Goal: Navigation & Orientation: Find specific page/section

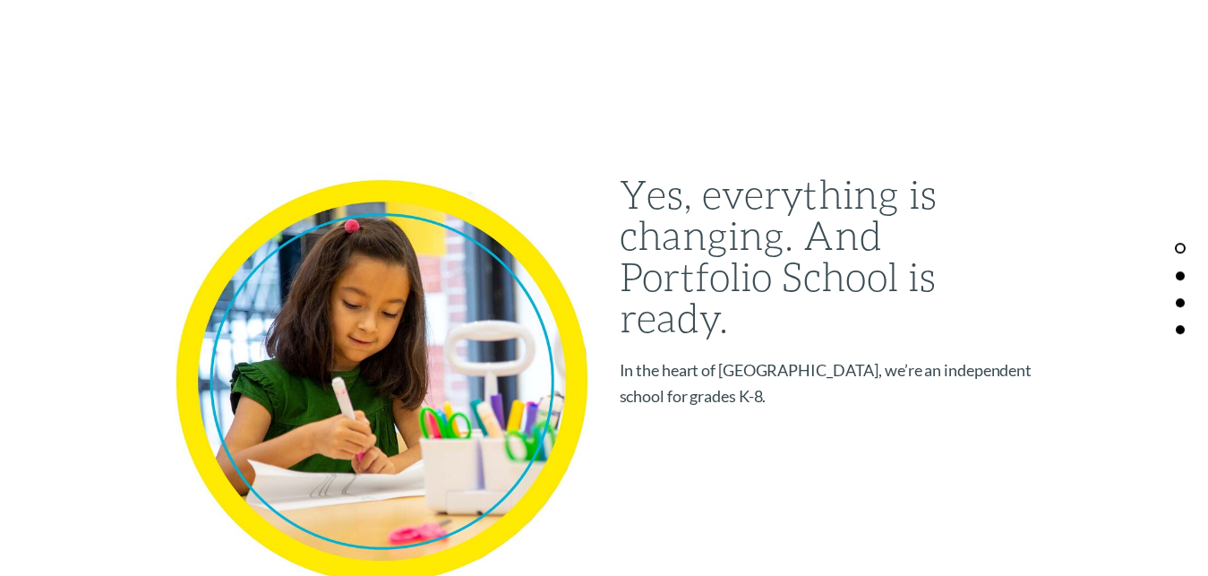
scroll to position [1729, 0]
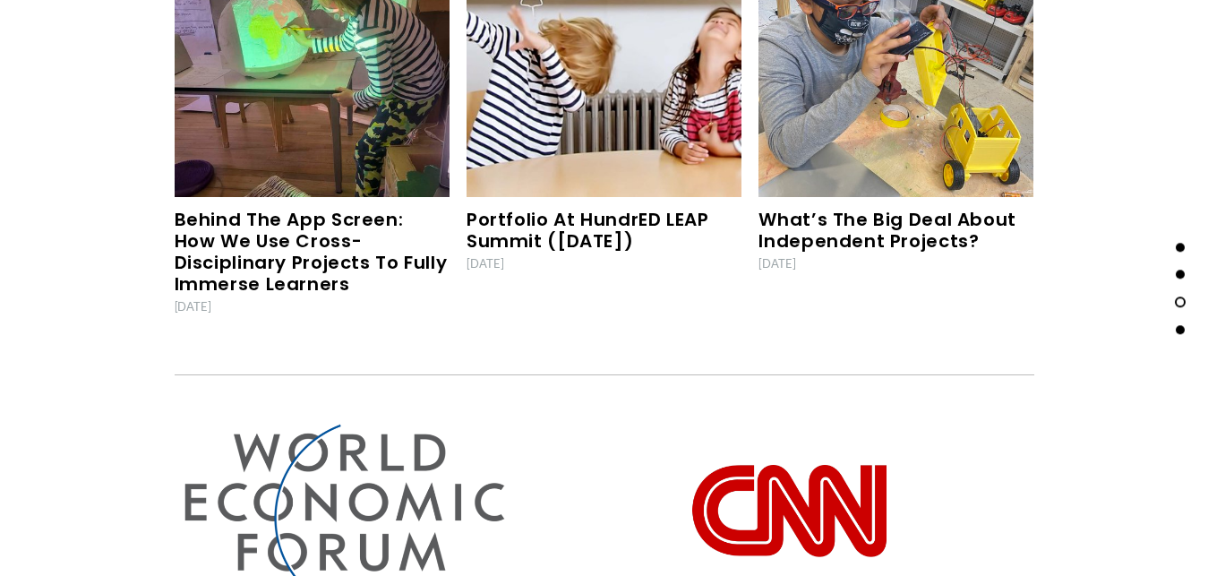
scroll to position [5450, 0]
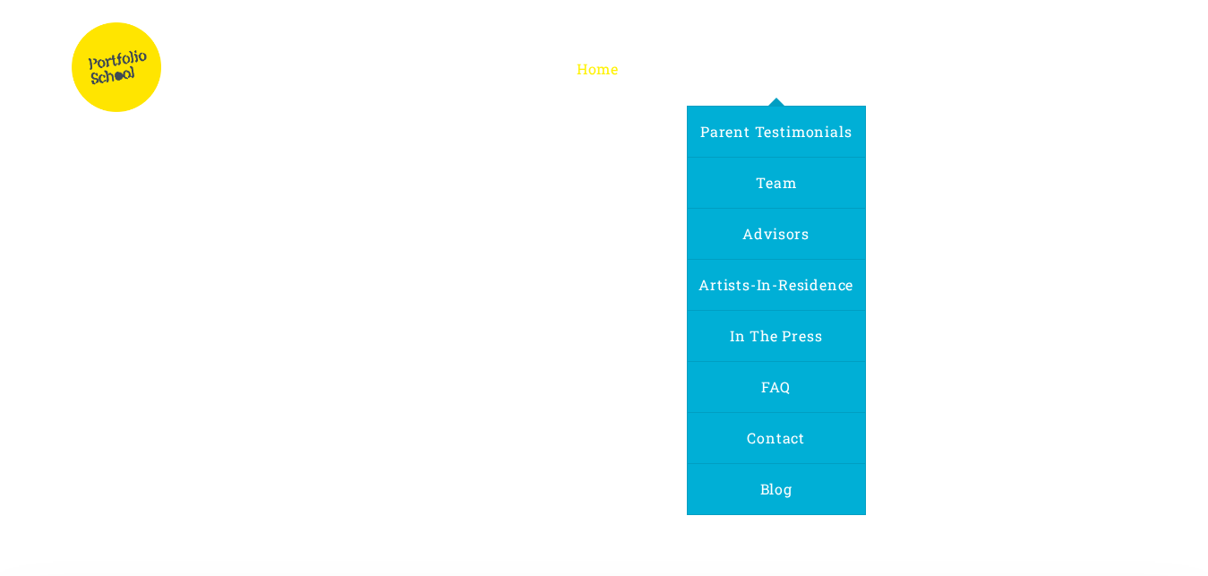
click at [779, 72] on span "About Us" at bounding box center [776, 68] width 68 height 19
click at [771, 176] on span "Team" at bounding box center [776, 182] width 40 height 19
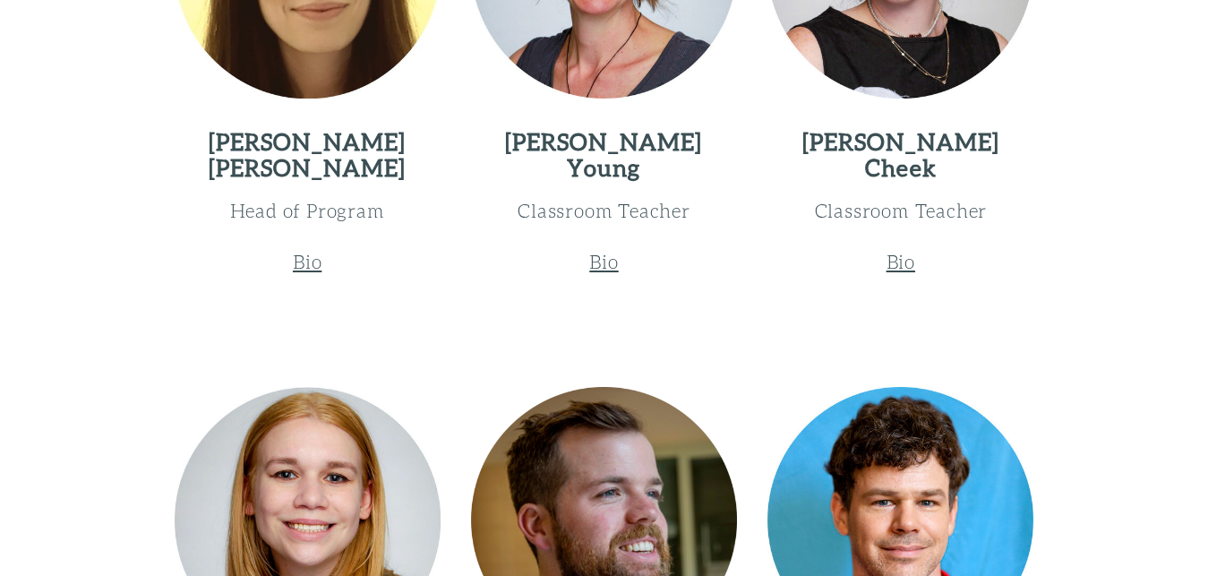
scroll to position [1051, 0]
